Goal: Navigation & Orientation: Find specific page/section

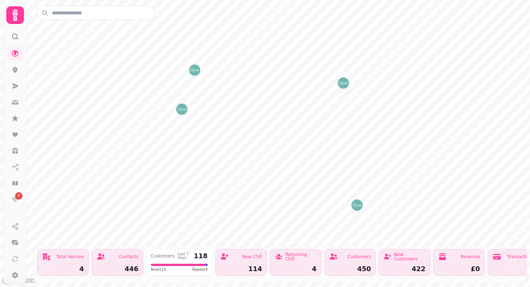
click at [14, 18] on icon at bounding box center [15, 15] width 15 height 15
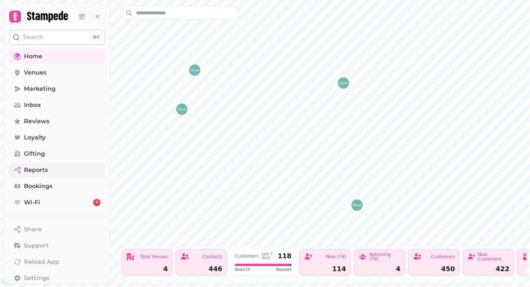
click at [38, 171] on span "Reports" at bounding box center [36, 169] width 24 height 9
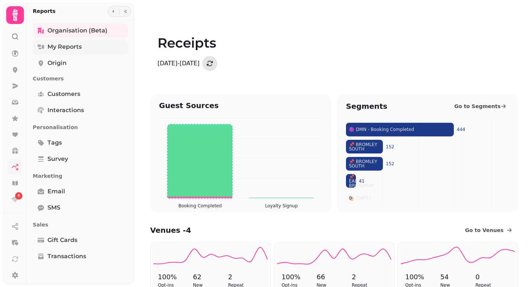
click at [71, 47] on span "My Reports" at bounding box center [65, 46] width 34 height 9
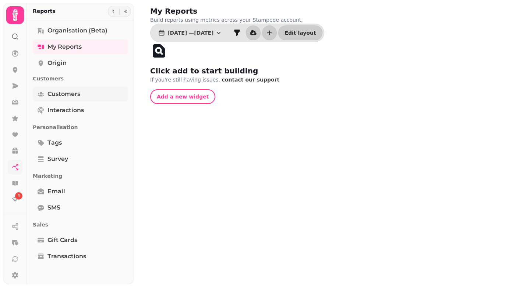
click at [65, 95] on span "Customers" at bounding box center [64, 93] width 33 height 9
select select "**"
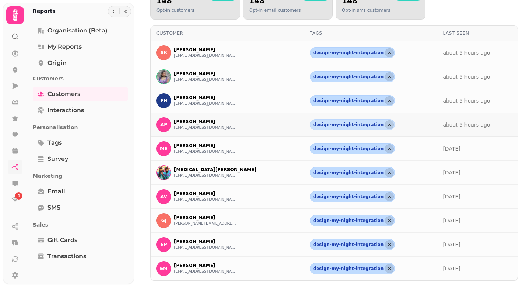
scroll to position [113, 0]
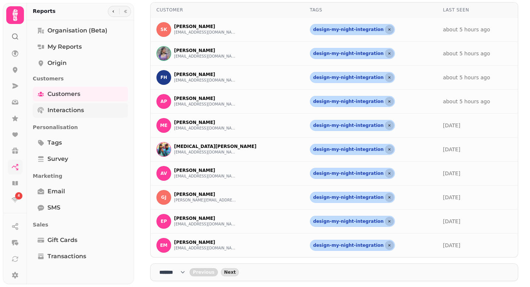
click at [66, 116] on link "Interactions" at bounding box center [80, 110] width 95 height 15
select select "**"
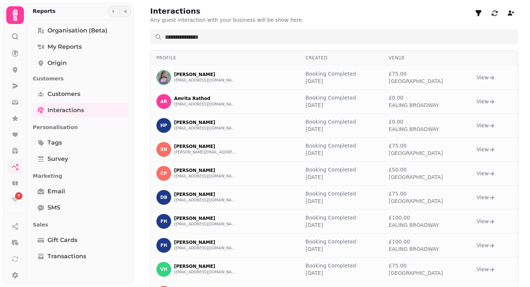
click at [17, 22] on icon at bounding box center [15, 15] width 15 height 15
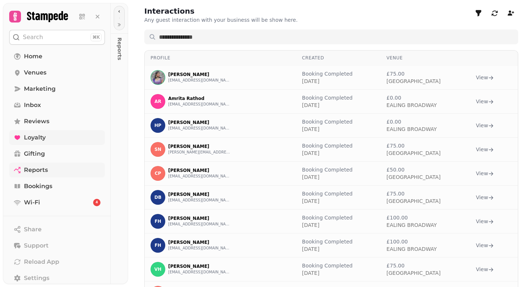
click at [39, 138] on span "Loyalty" at bounding box center [35, 137] width 22 height 9
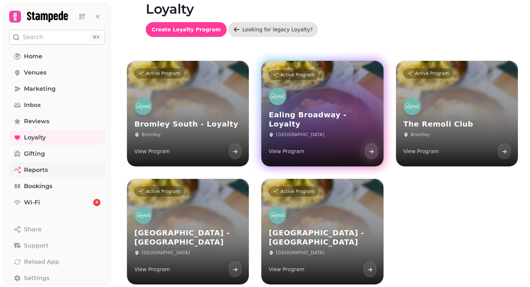
scroll to position [41, 0]
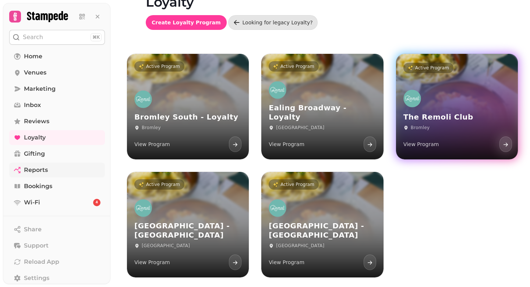
click at [465, 118] on h3 "The Remoli Club" at bounding box center [457, 116] width 107 height 9
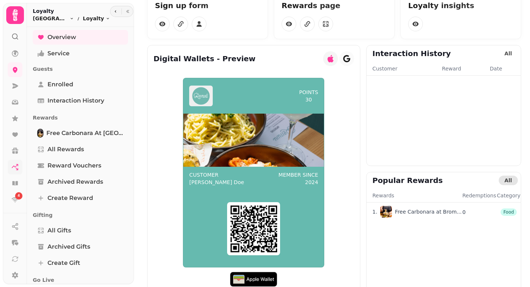
scroll to position [62, 0]
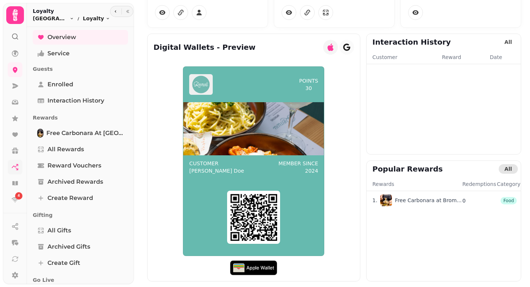
click at [15, 19] on icon at bounding box center [15, 15] width 5 height 12
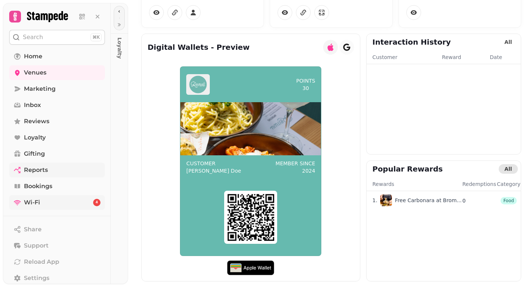
click at [42, 204] on link "Wi-Fi 4" at bounding box center [57, 202] width 96 height 15
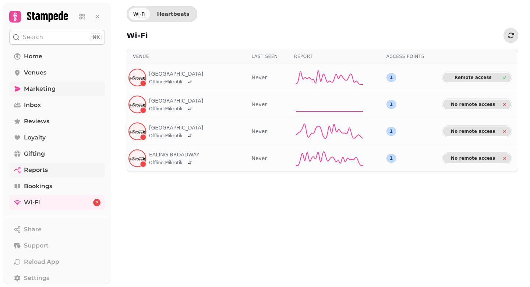
click at [54, 88] on span "Marketing" at bounding box center [40, 88] width 32 height 9
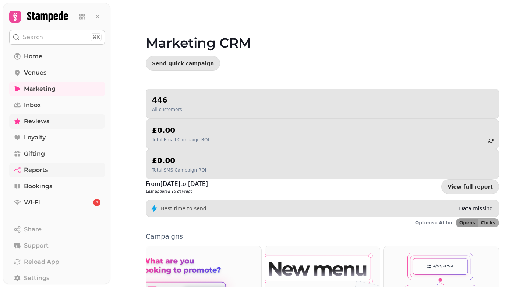
click at [48, 125] on span "Reviews" at bounding box center [36, 121] width 25 height 9
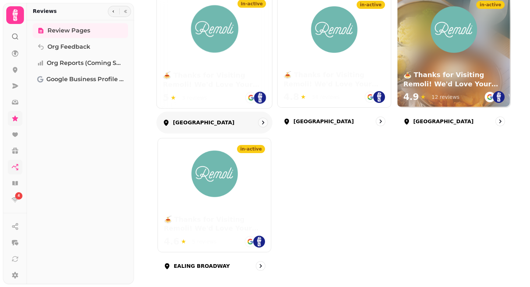
scroll to position [122, 0]
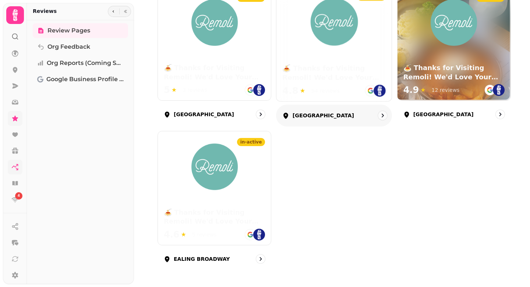
click at [384, 113] on icon "go to" at bounding box center [382, 115] width 7 height 7
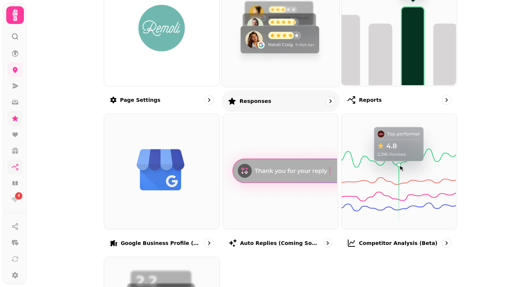
scroll to position [233, 0]
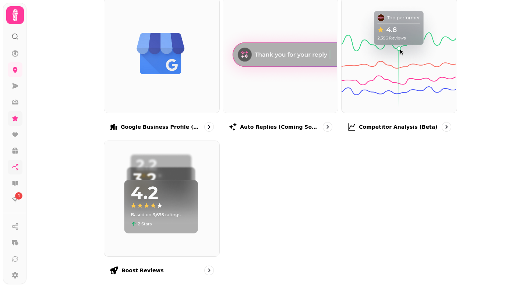
click at [20, 21] on icon at bounding box center [15, 15] width 15 height 15
